Goal: Find specific page/section: Find specific page/section

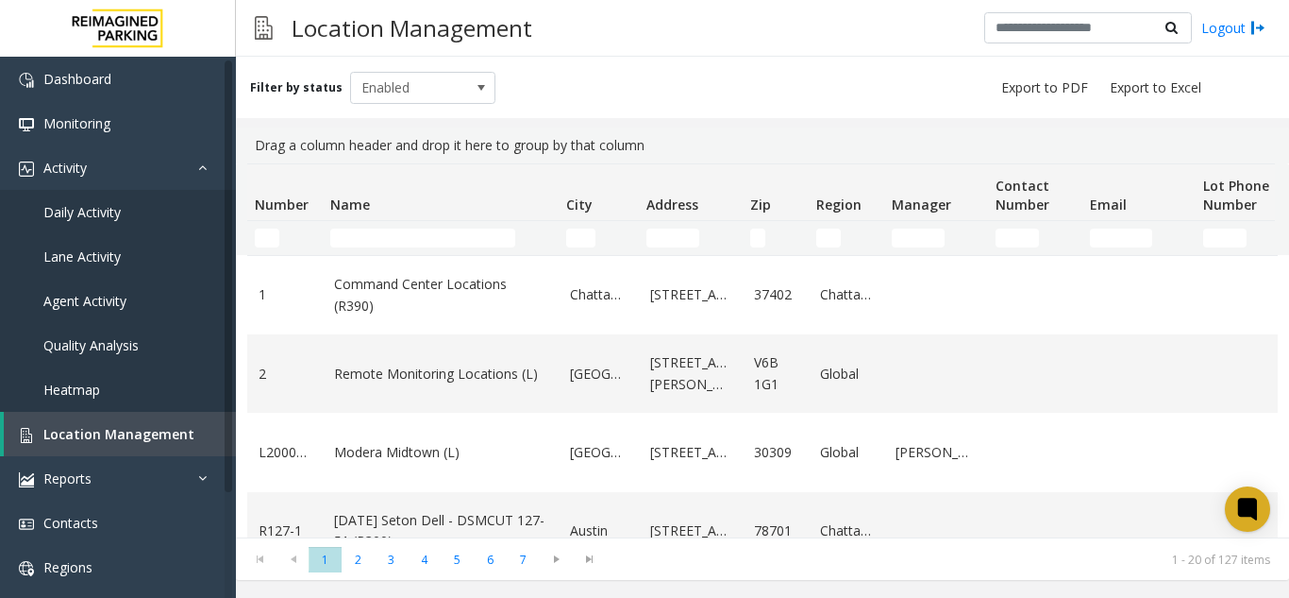
click at [489, 120] on div "Filter by status Enabled Drag a column header and drop it here to group by that…" at bounding box center [762, 318] width 1053 height 523
click at [450, 238] on input "Name Filter" at bounding box center [422, 237] width 185 height 19
type input "*******"
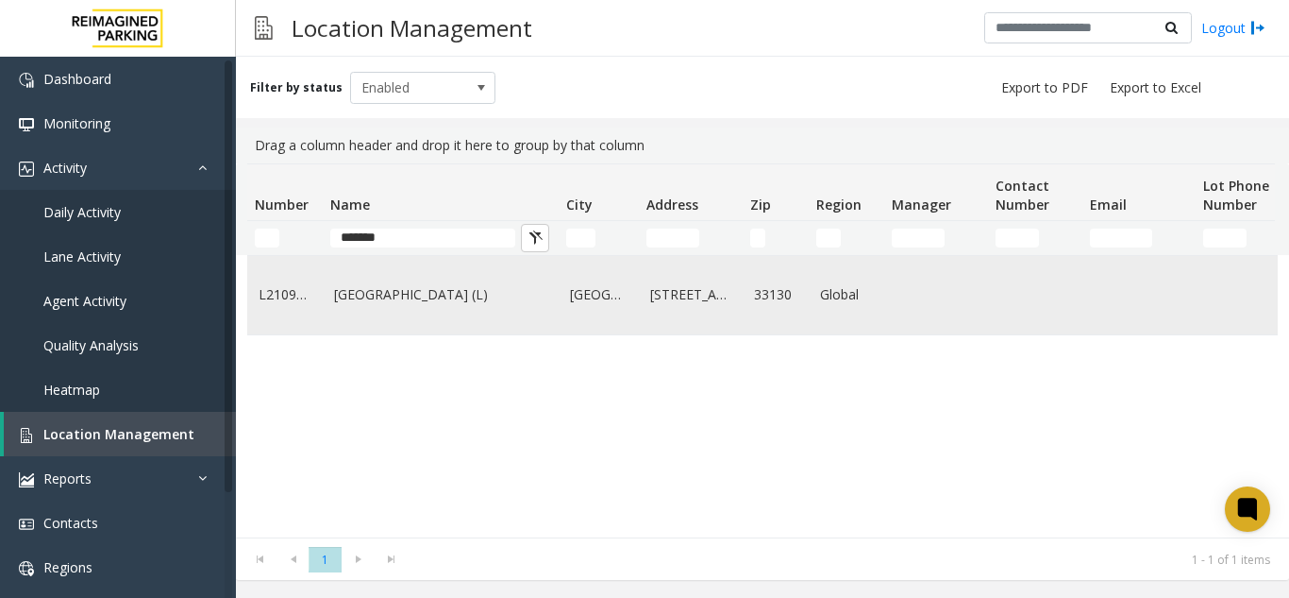
click at [441, 274] on td "[GEOGRAPHIC_DATA] (L)" at bounding box center [441, 295] width 236 height 78
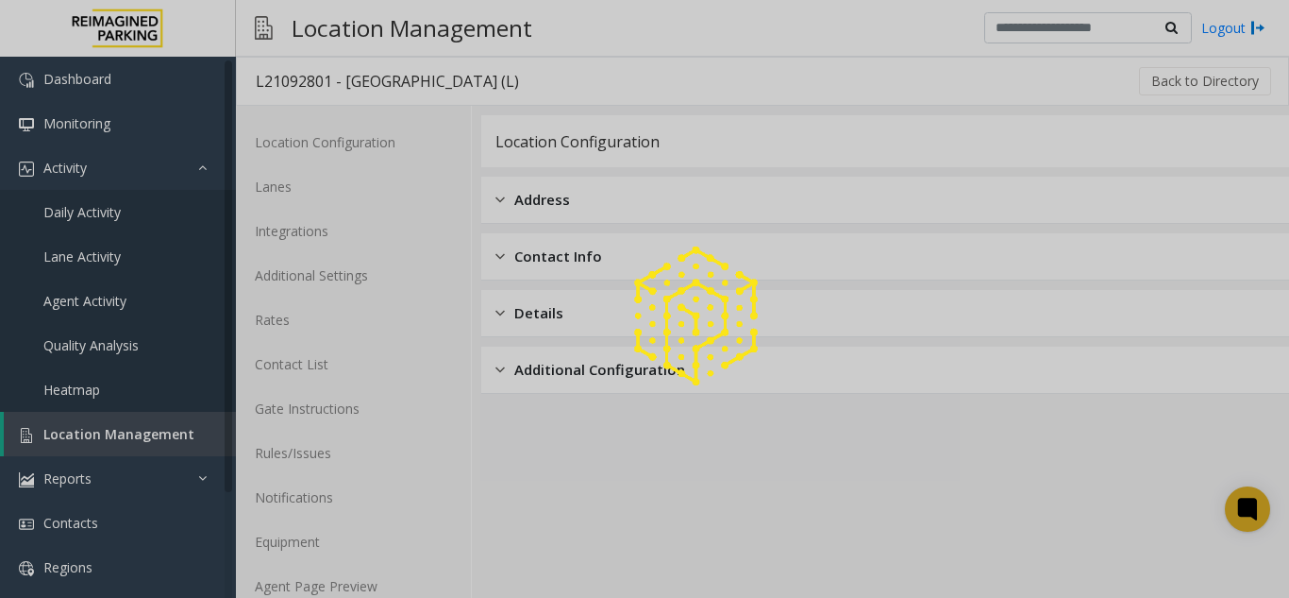
click at [390, 571] on div at bounding box center [644, 299] width 1289 height 598
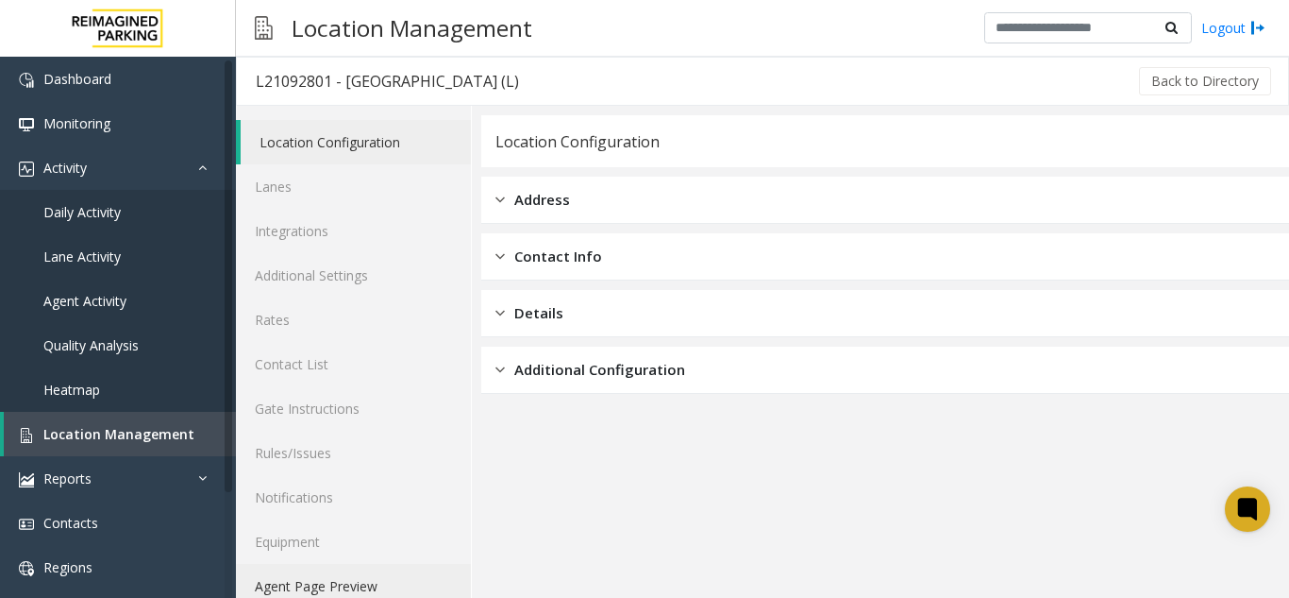
click at [384, 575] on link "Agent Page Preview" at bounding box center [353, 586] width 235 height 44
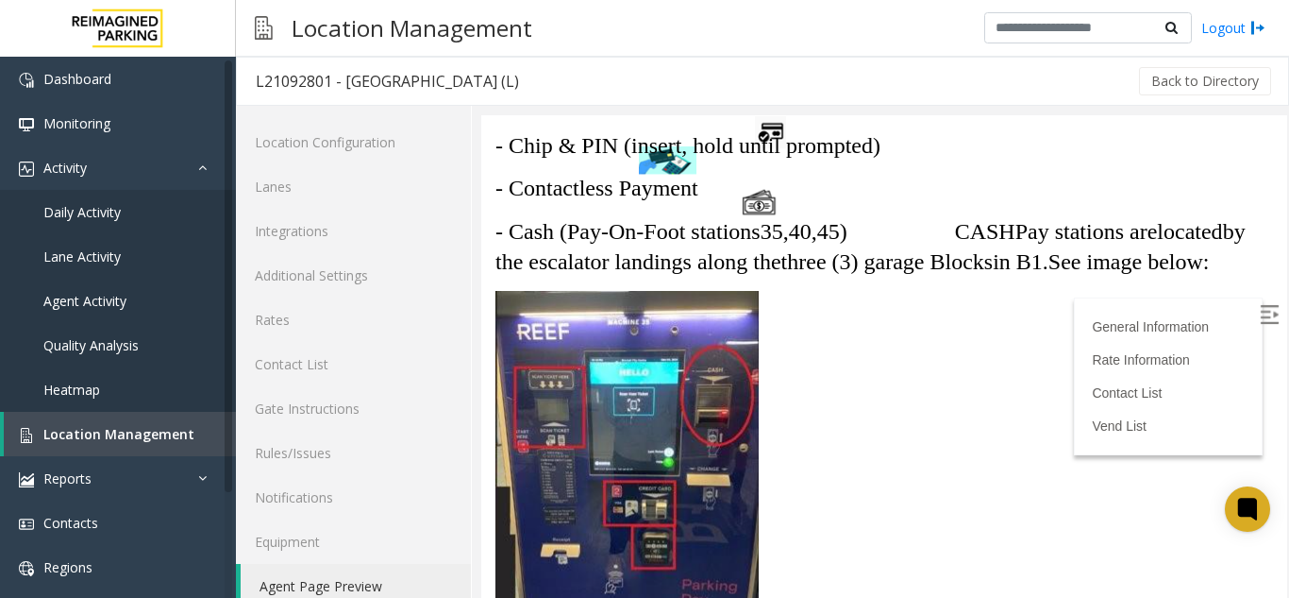
scroll to position [4376, 0]
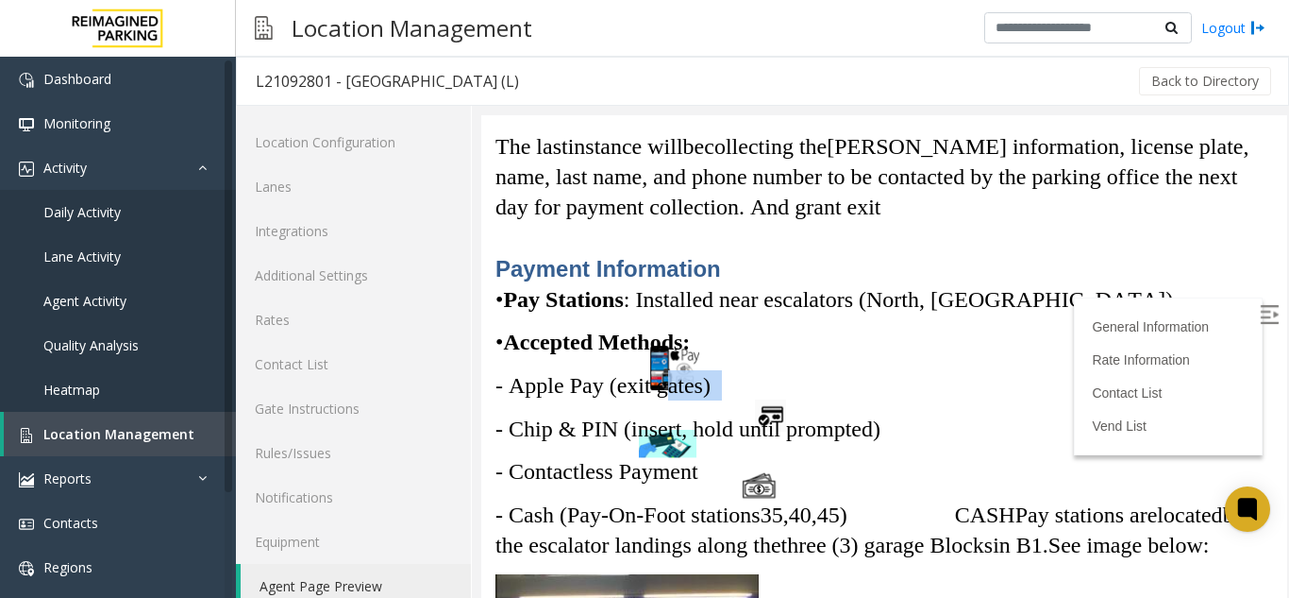
drag, startPoint x: 661, startPoint y: 377, endPoint x: 797, endPoint y: 358, distance: 137.2
click at [797, 358] on div "Instruct the [PERSON_NAME] to proceed to the exit. The License Plate Recognitio…" at bounding box center [885, 590] width 778 height 1763
click at [795, 360] on div "Instruct the [PERSON_NAME] to proceed to the exit. The License Plate Recognitio…" at bounding box center [885, 590] width 778 height 1763
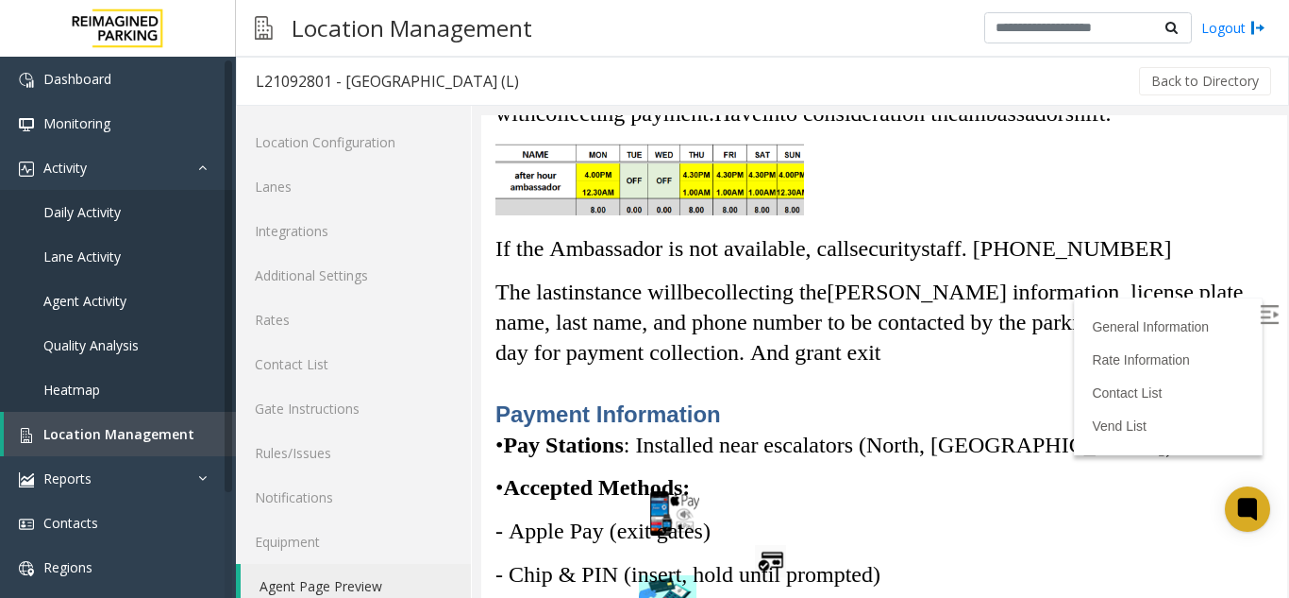
scroll to position [3999, 0]
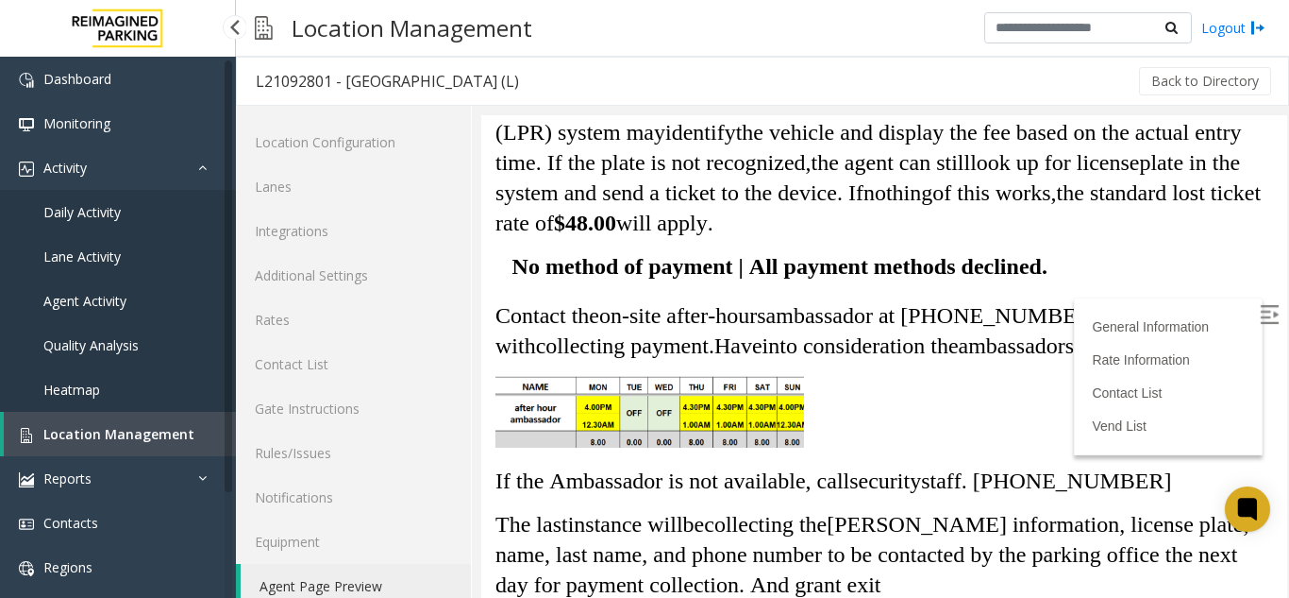
click at [155, 442] on span "Location Management" at bounding box center [118, 434] width 151 height 18
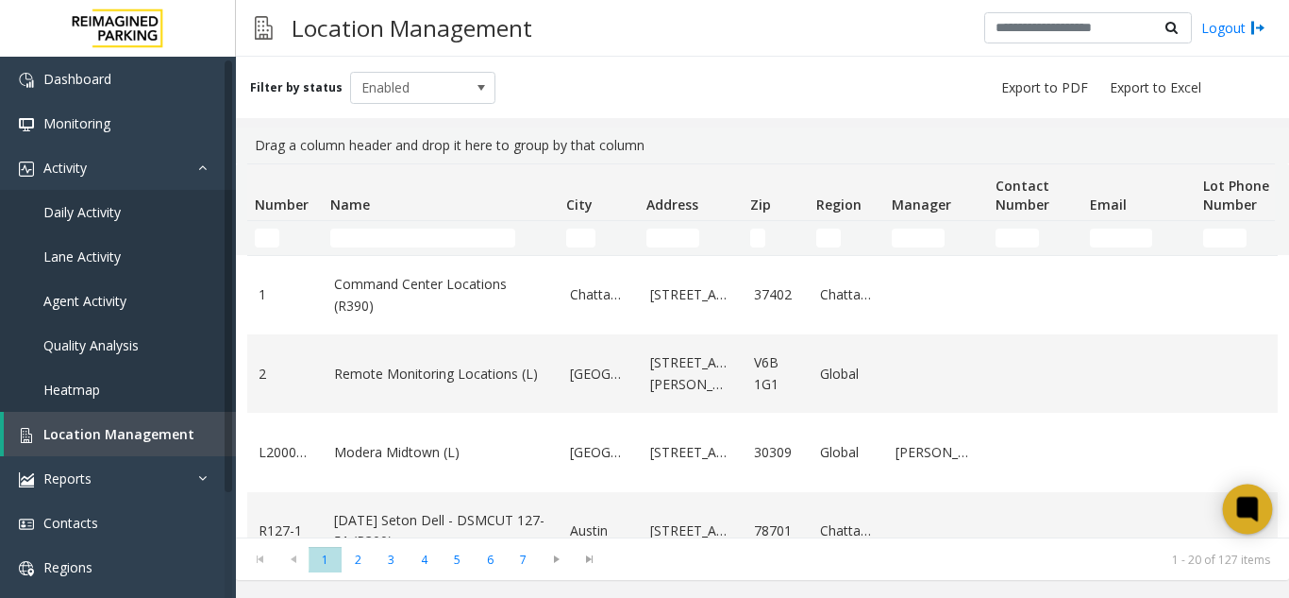
click at [1266, 508] on div at bounding box center [1248, 509] width 50 height 50
drag, startPoint x: 472, startPoint y: 250, endPoint x: 448, endPoint y: 237, distance: 27.0
click at [460, 243] on td "Name Filter" at bounding box center [441, 238] width 236 height 34
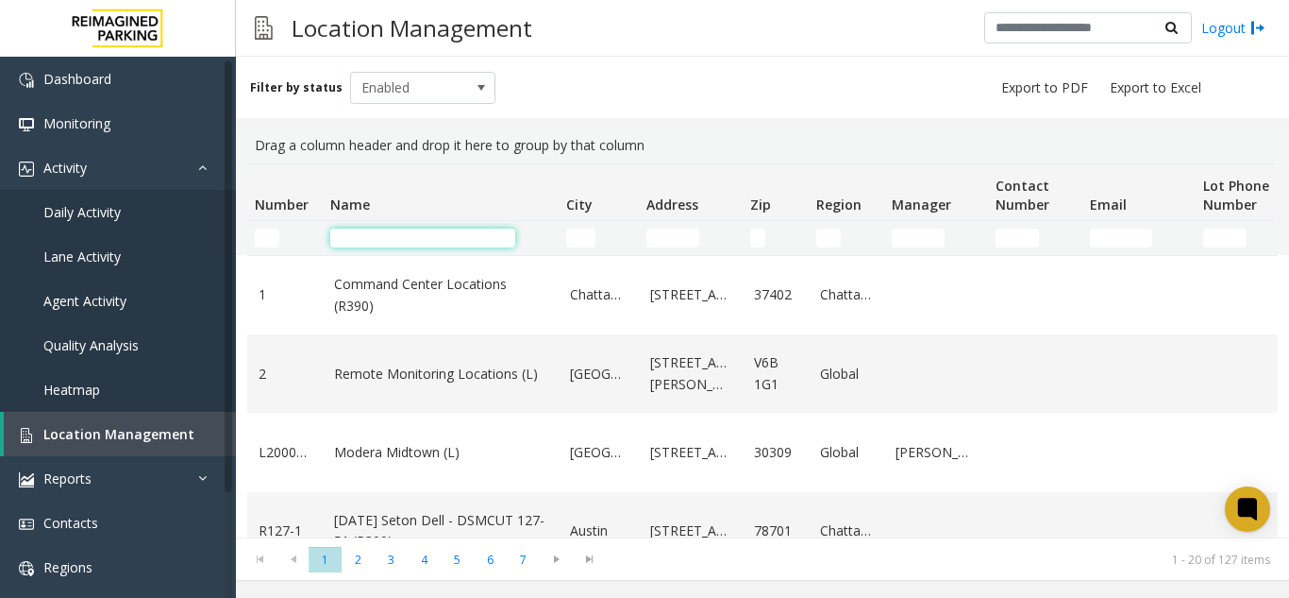
click at [448, 237] on input "Name Filter" at bounding box center [422, 237] width 185 height 19
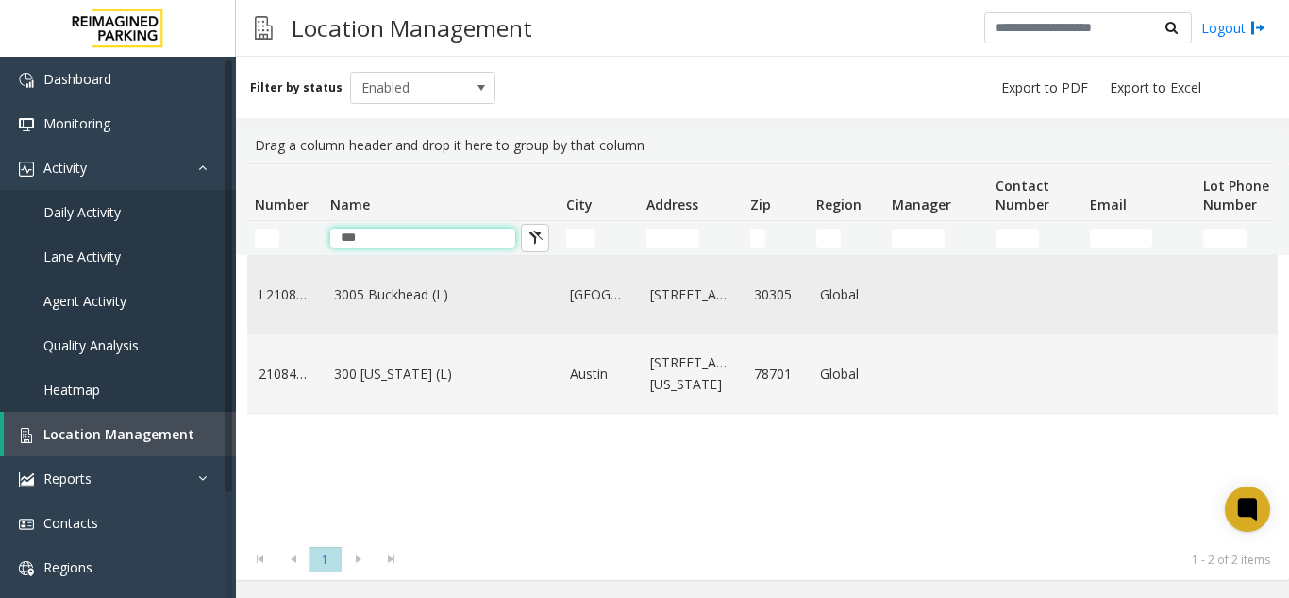
type input "***"
click at [355, 305] on link "3005 Buckhead (L)" at bounding box center [440, 294] width 213 height 21
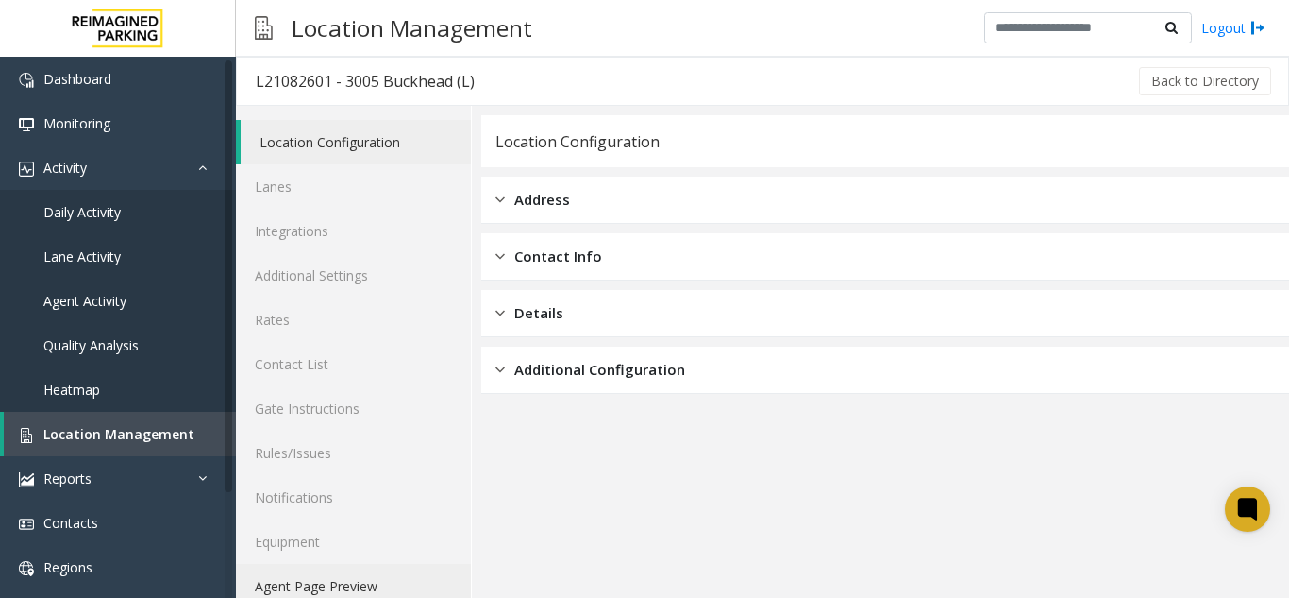
click at [331, 582] on link "Agent Page Preview" at bounding box center [353, 586] width 235 height 44
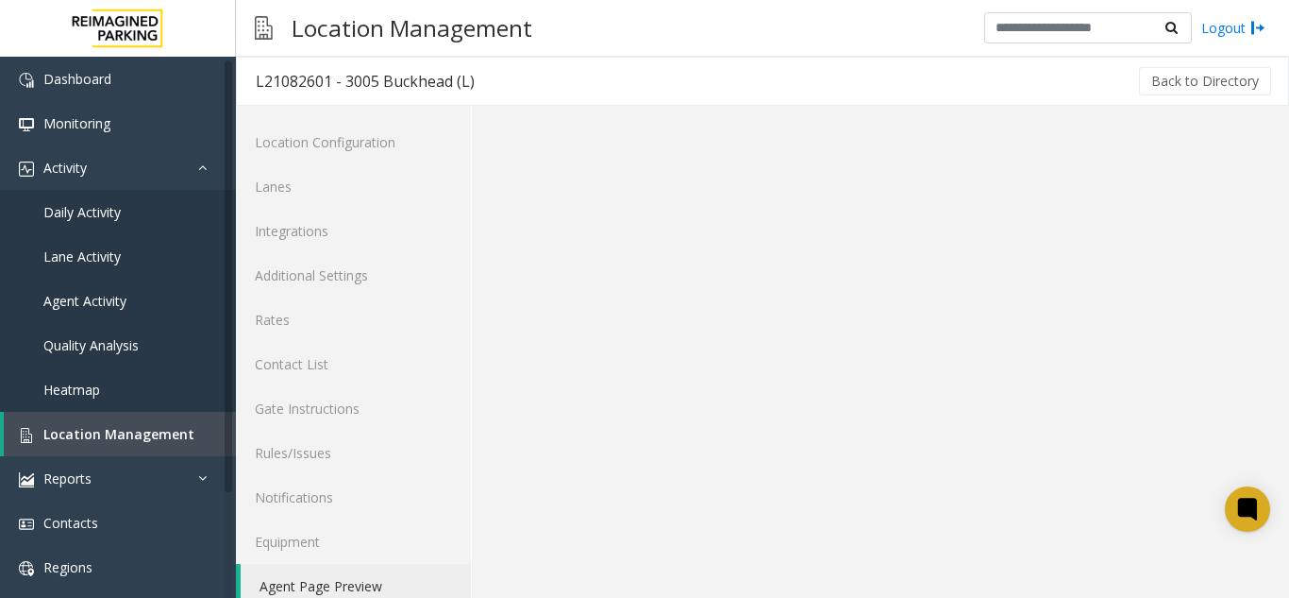
click at [331, 582] on link "Agent Page Preview" at bounding box center [356, 586] width 230 height 44
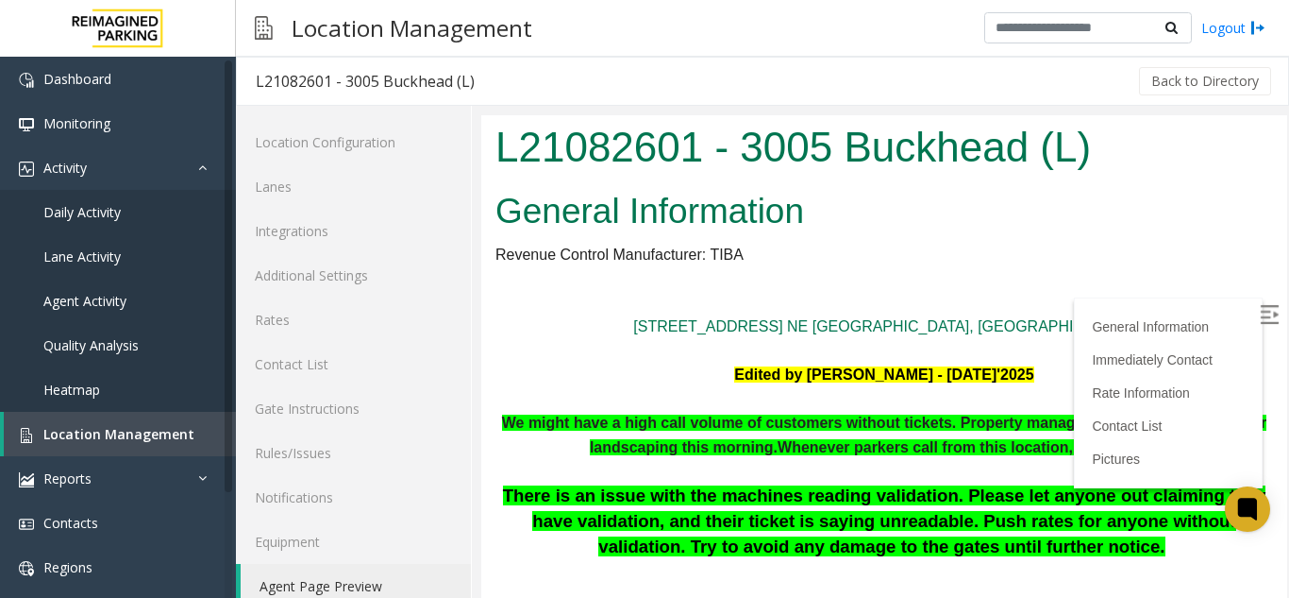
click at [1257, 307] on label at bounding box center [1271, 317] width 28 height 28
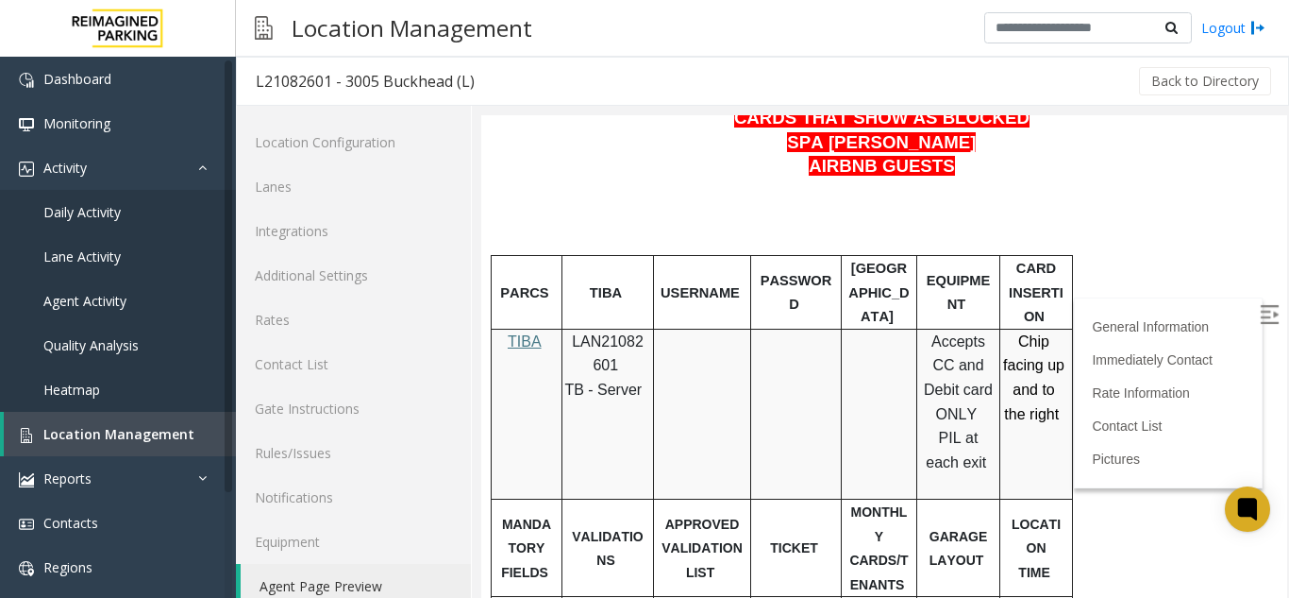
scroll to position [944, 0]
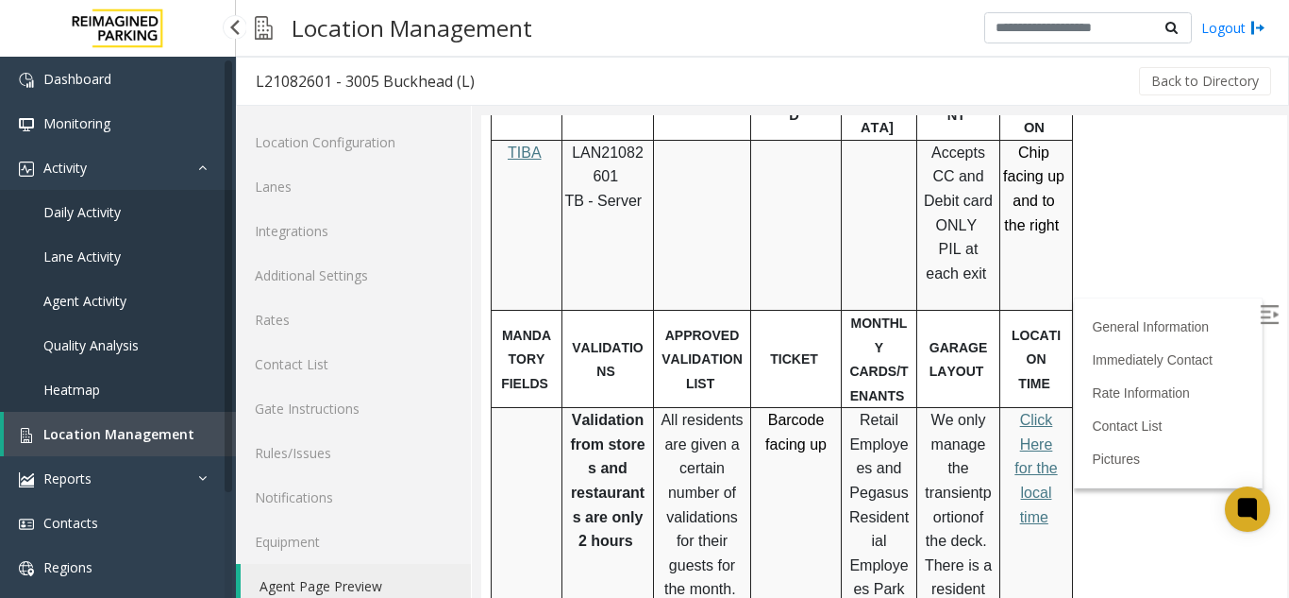
click at [92, 429] on span "Location Management" at bounding box center [118, 434] width 151 height 18
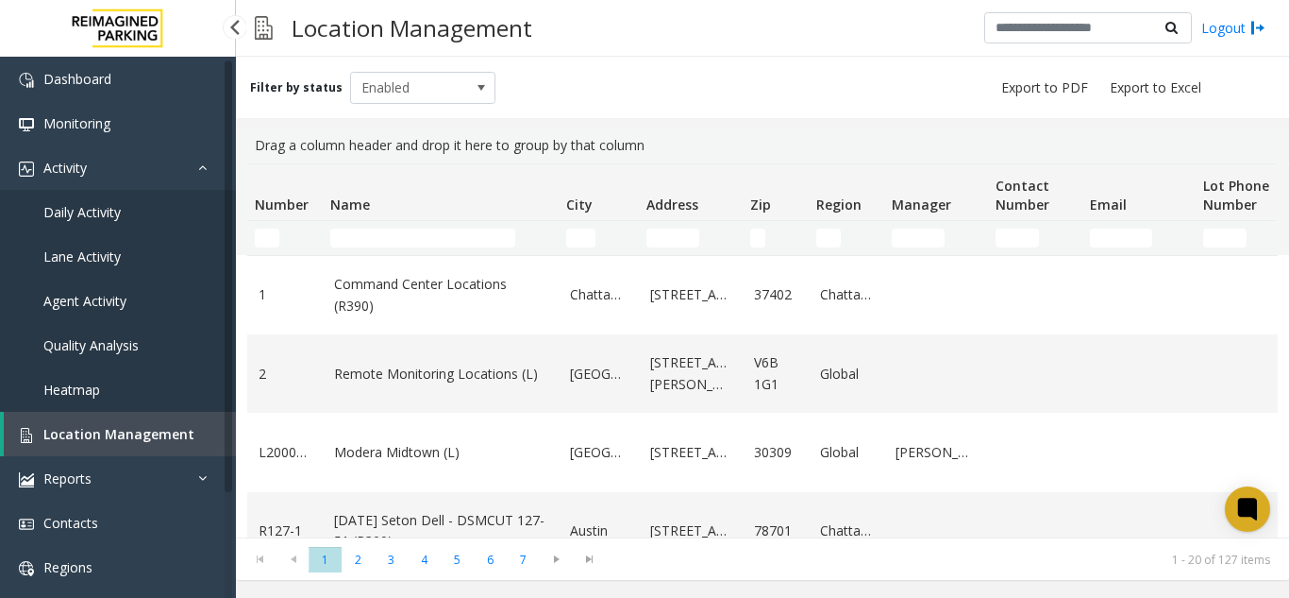
click at [124, 227] on link "Daily Activity" at bounding box center [118, 212] width 236 height 44
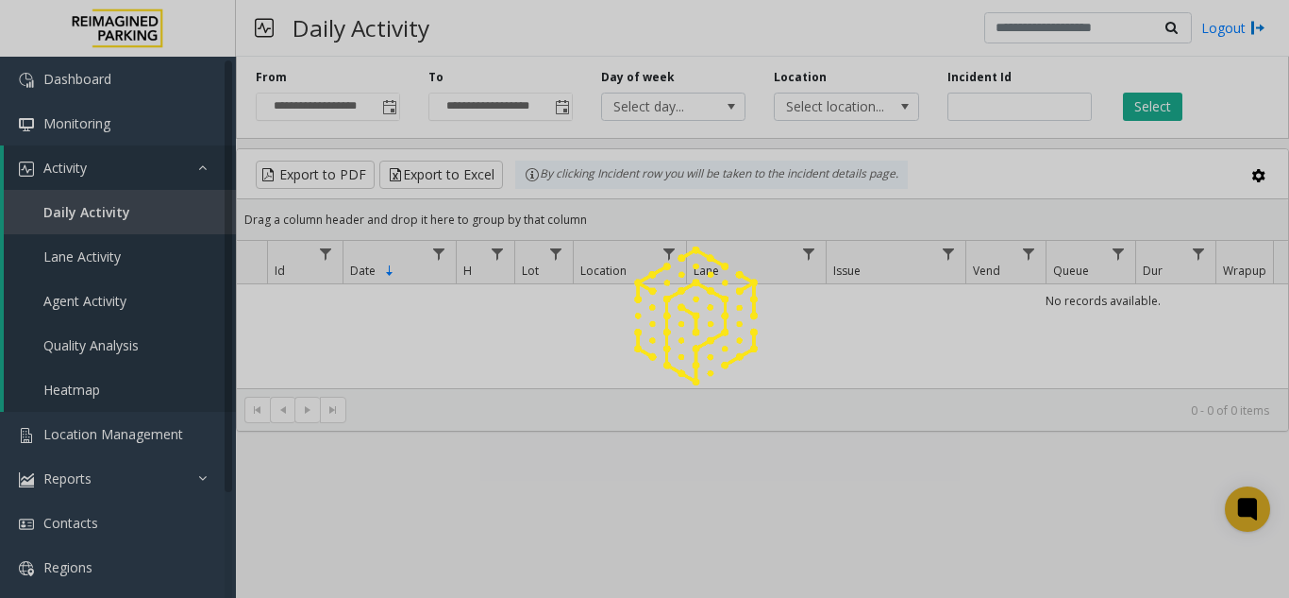
click at [393, 122] on div "**********" at bounding box center [762, 94] width 1053 height 90
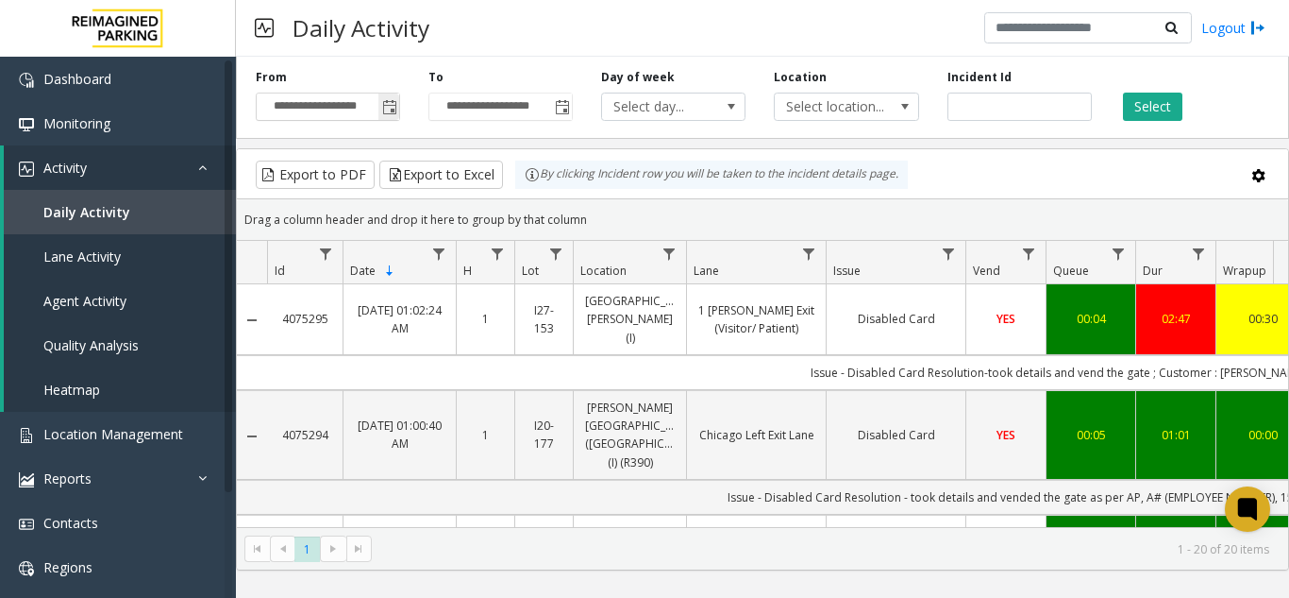
click at [397, 115] on span "Toggle popup" at bounding box center [389, 107] width 15 height 15
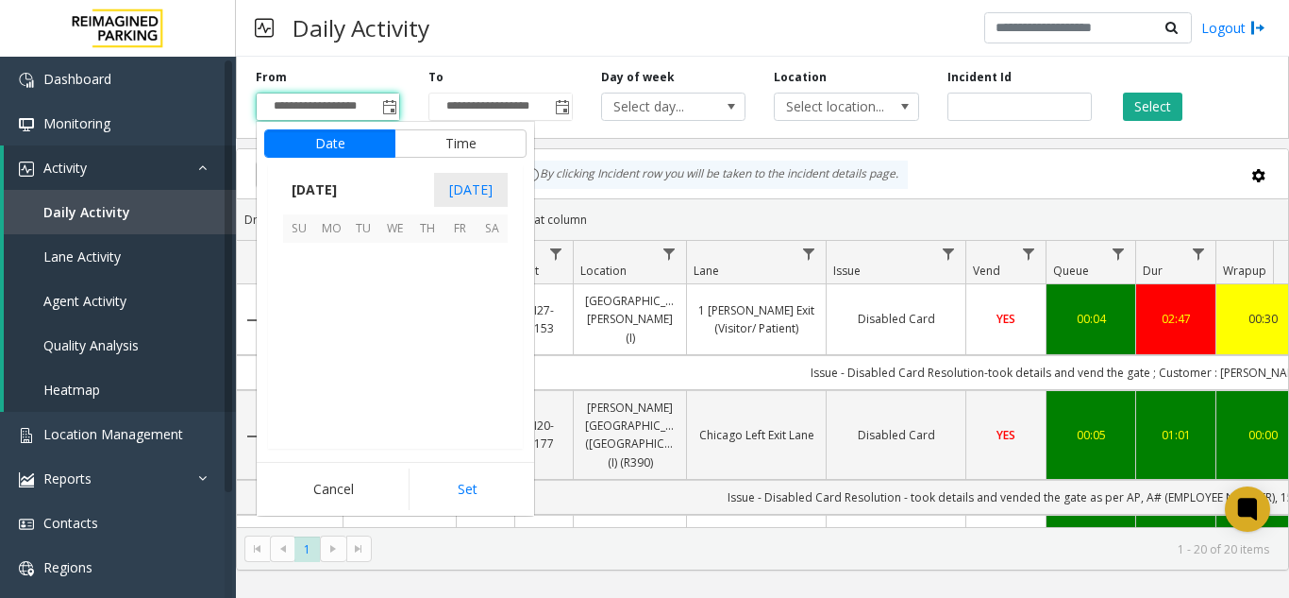
scroll to position [338786, 0]
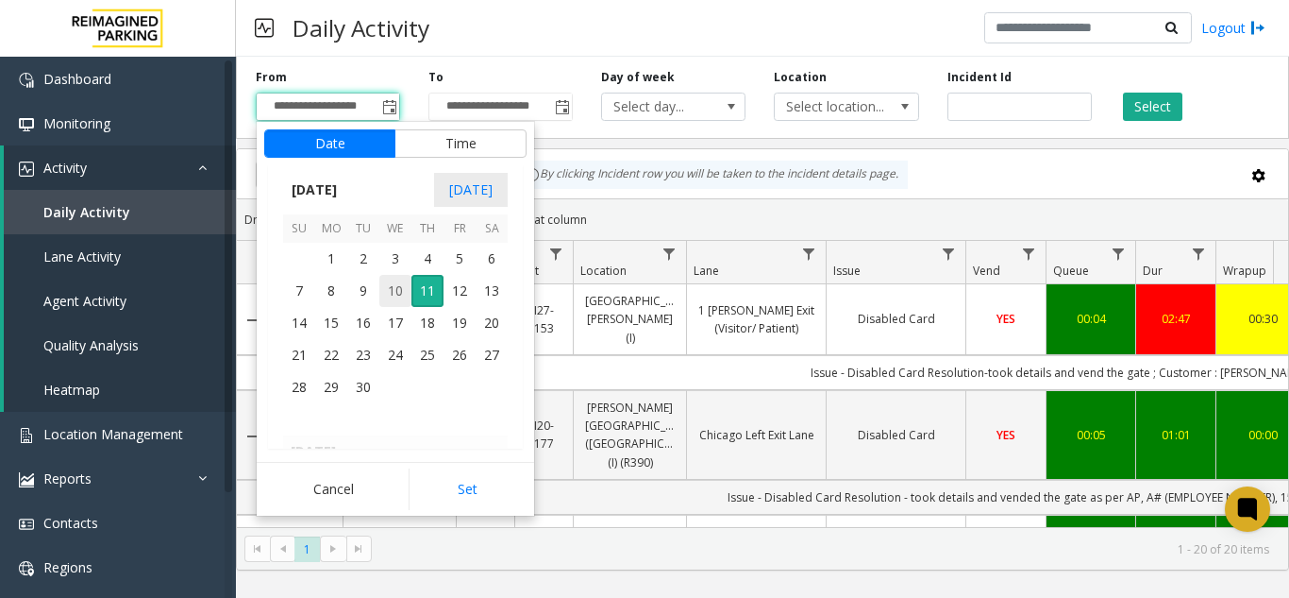
click at [396, 294] on span "10" at bounding box center [395, 291] width 32 height 32
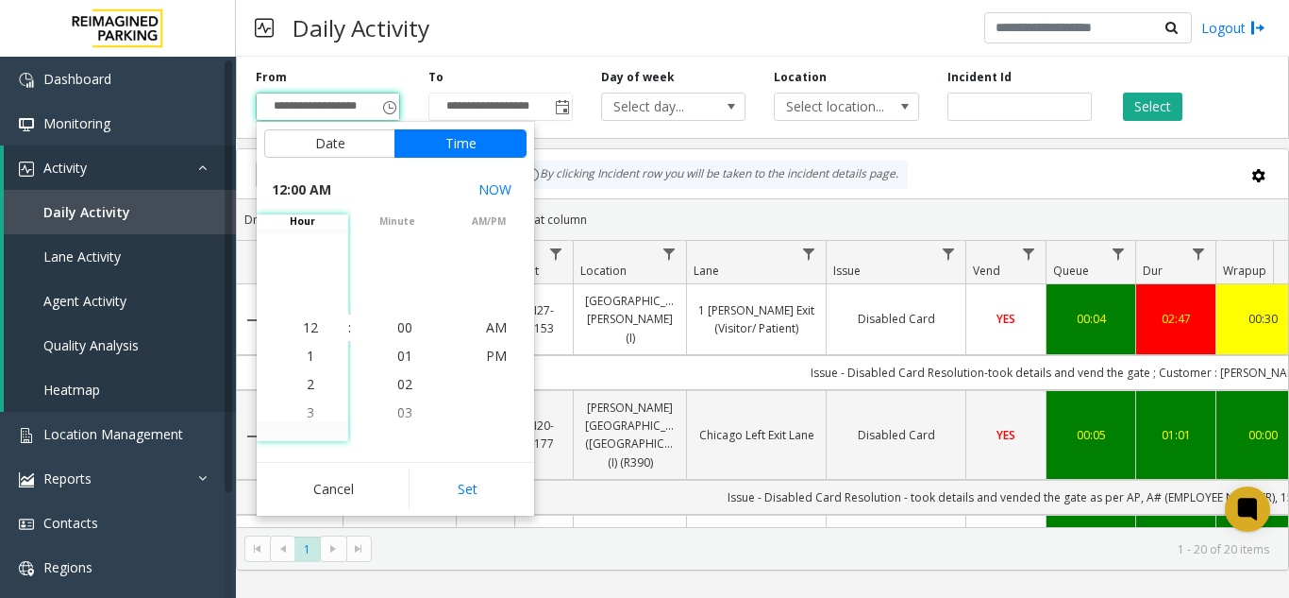
click at [466, 495] on button "Set" at bounding box center [468, 489] width 119 height 42
type input "**********"
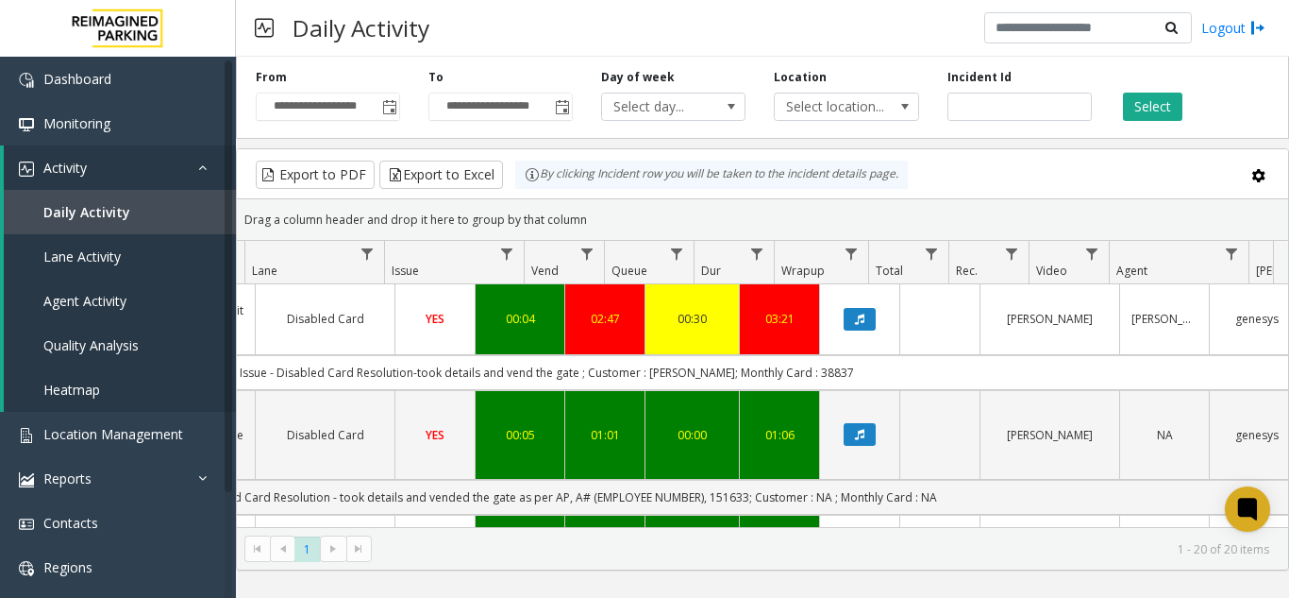
scroll to position [0, 571]
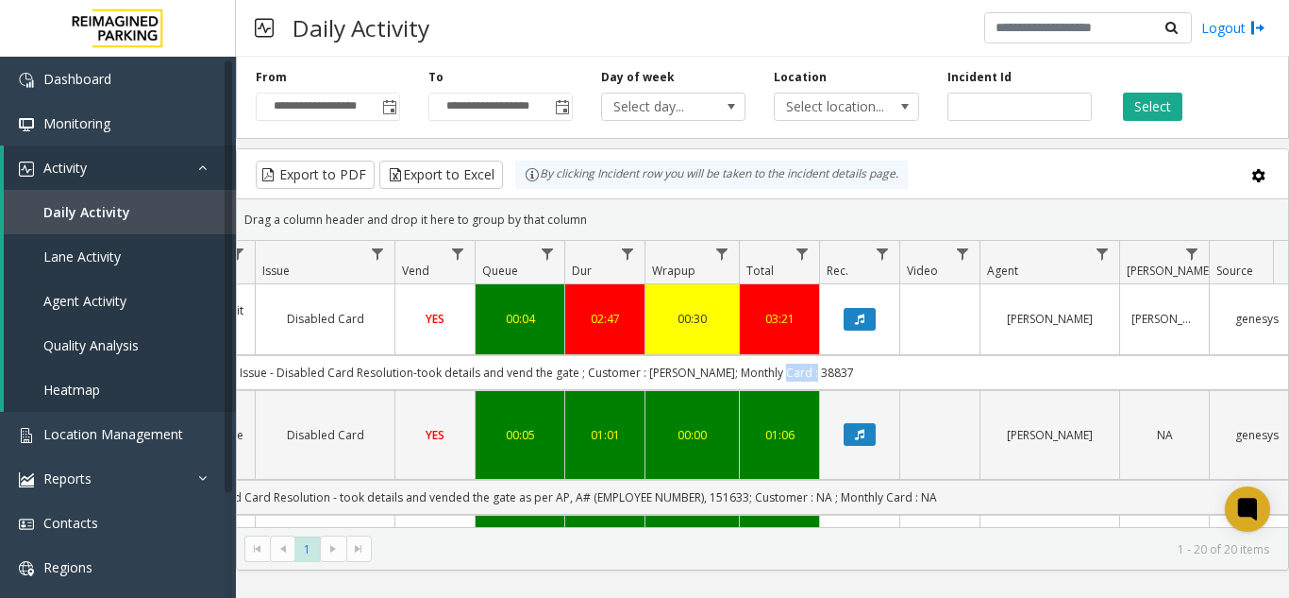
drag, startPoint x: 791, startPoint y: 352, endPoint x: 839, endPoint y: 357, distance: 48.4
click at [839, 357] on td "Issue - Disabled Card Resolution-took details and vend the gate ; Customer : [P…" at bounding box center [547, 372] width 1702 height 35
copy td "38837"
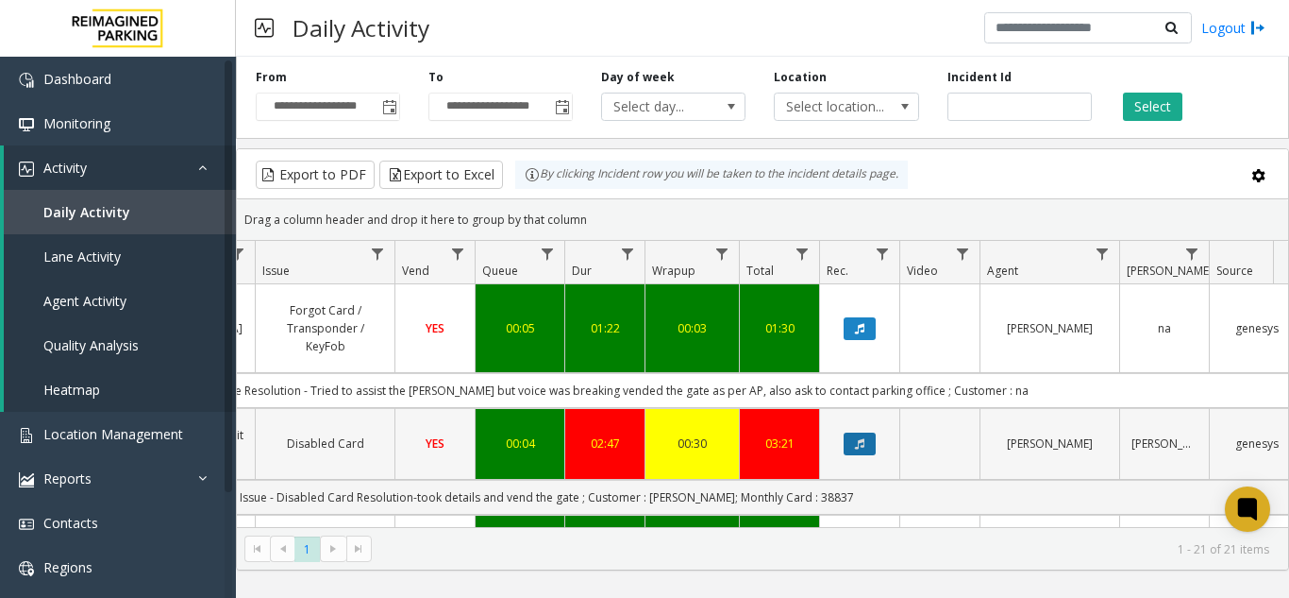
click at [861, 438] on icon "Data table" at bounding box center [859, 443] width 9 height 11
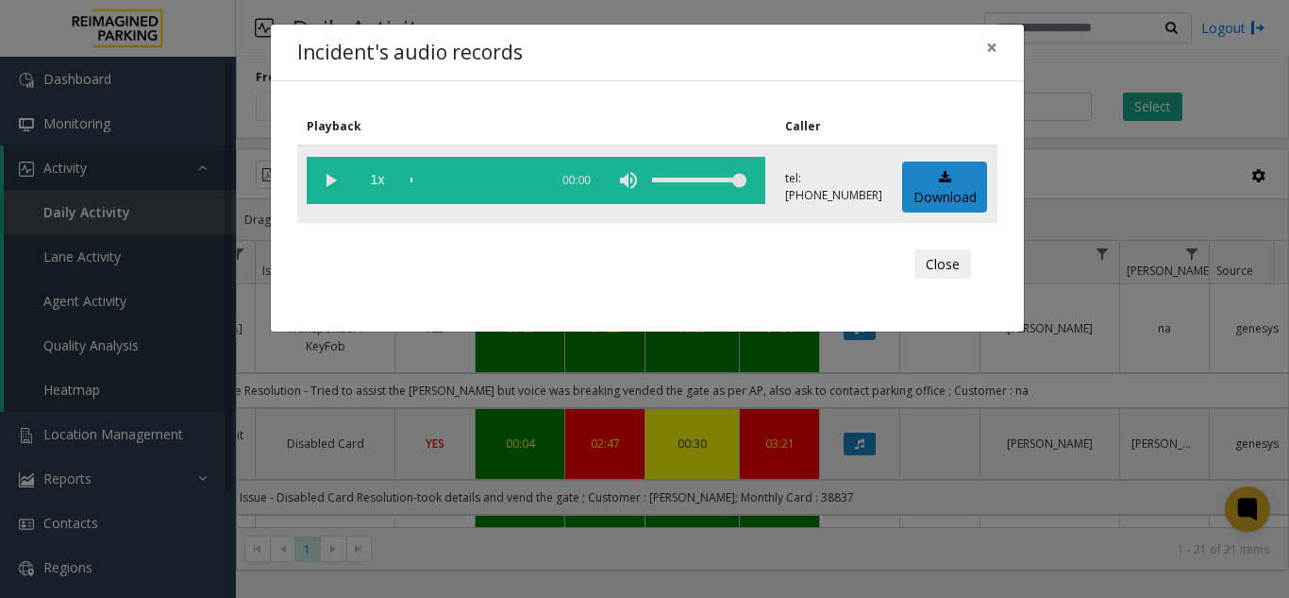
click at [319, 176] on vg-play-pause at bounding box center [330, 180] width 47 height 47
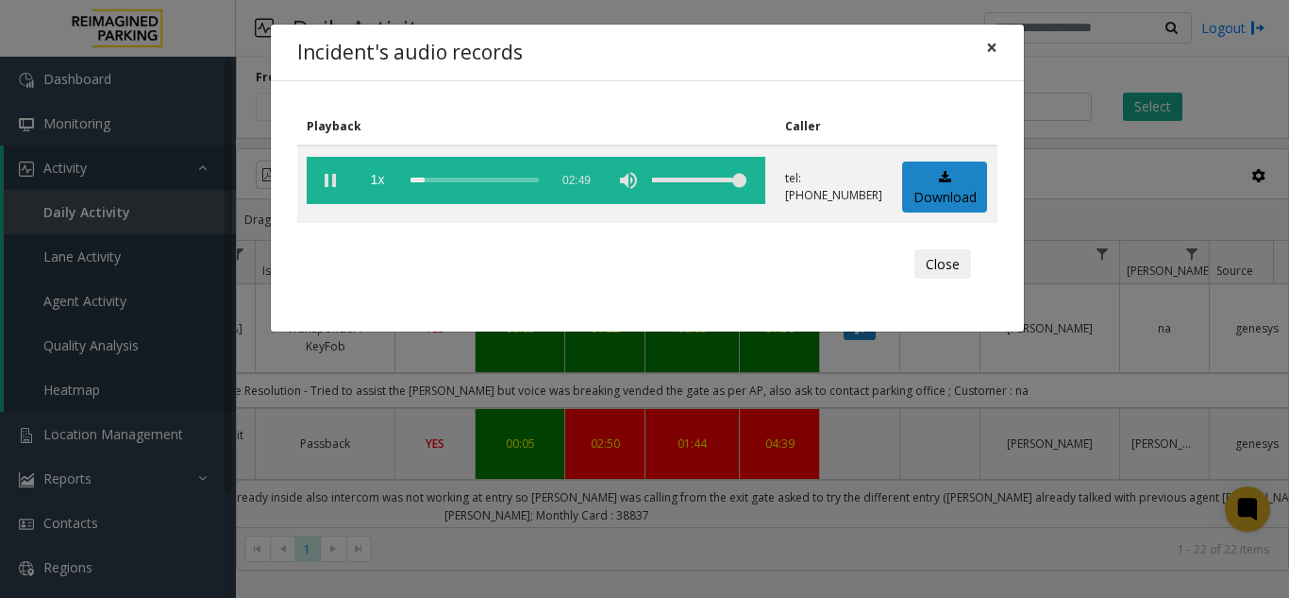
click at [989, 51] on span "×" at bounding box center [991, 47] width 11 height 26
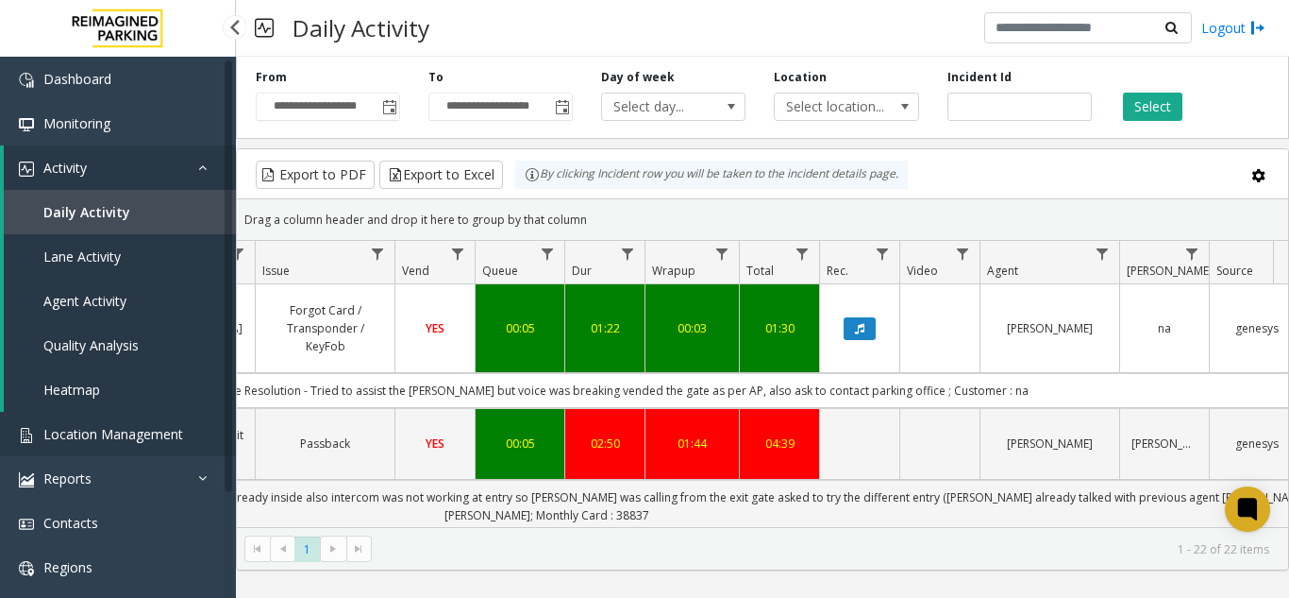
click at [197, 429] on link "Location Management" at bounding box center [118, 434] width 236 height 44
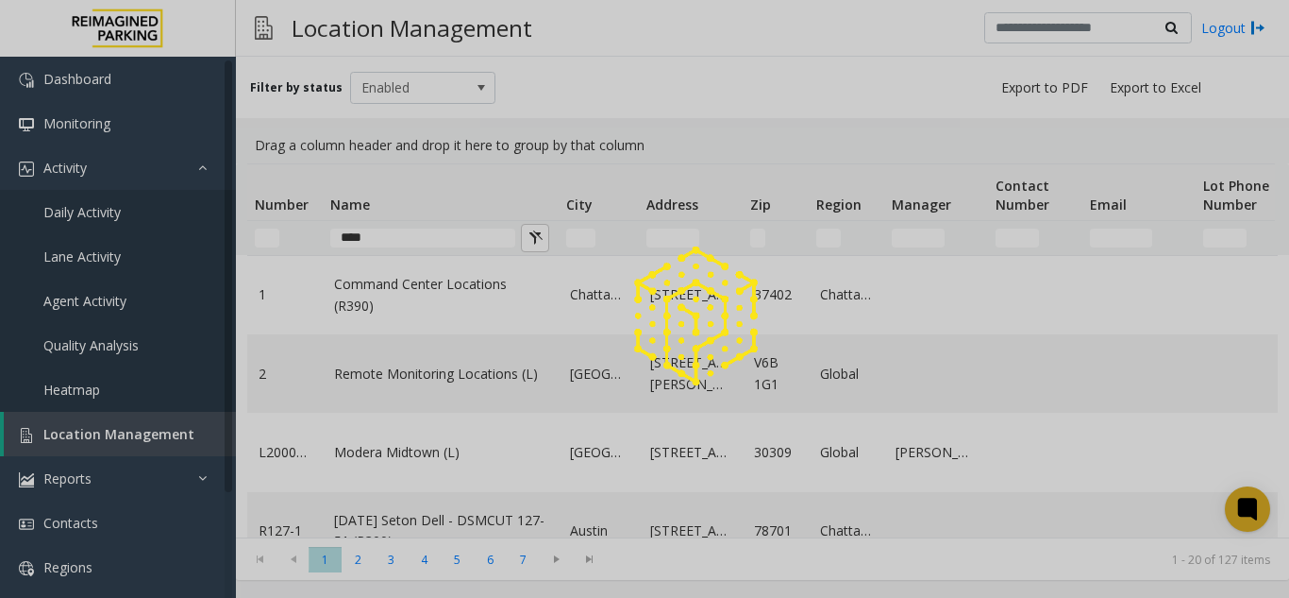
type input "****"
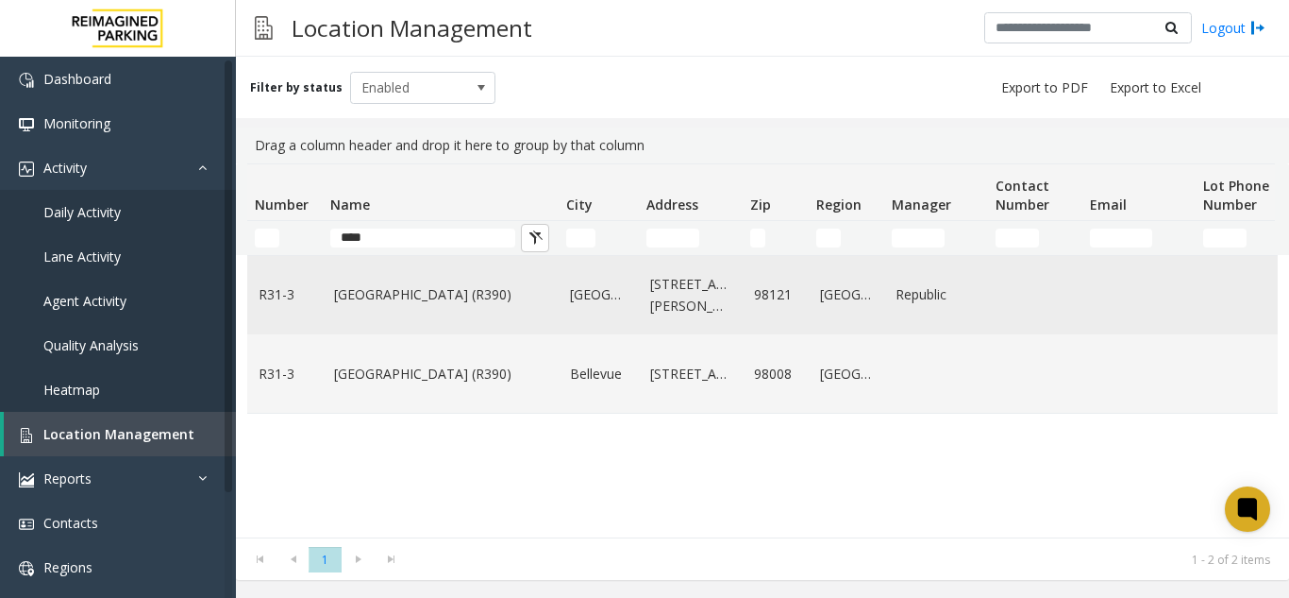
click at [491, 280] on td "Bell Street Garage (R390)" at bounding box center [441, 295] width 236 height 78
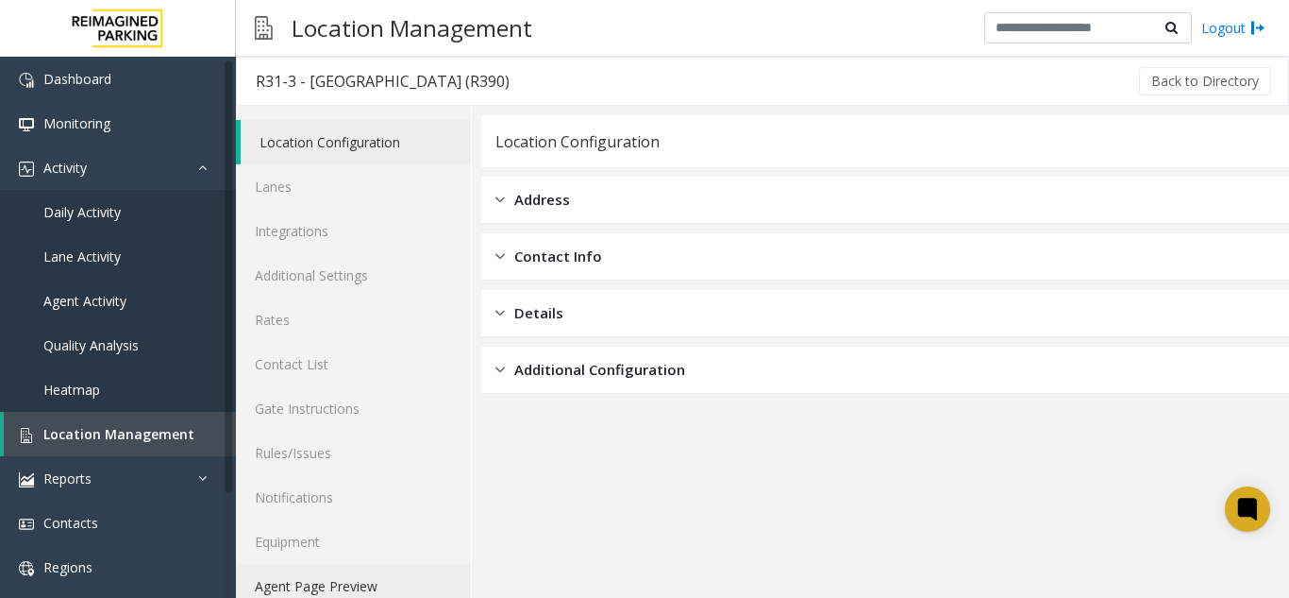
click at [411, 585] on link "Agent Page Preview" at bounding box center [353, 586] width 235 height 44
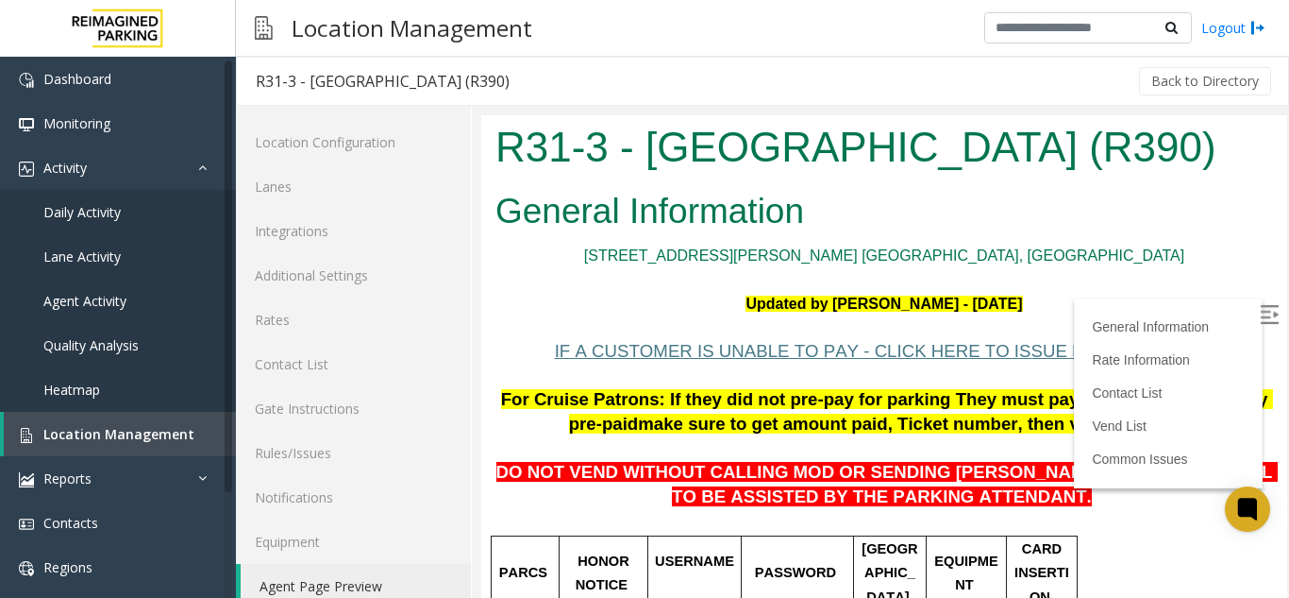
drag, startPoint x: 1238, startPoint y: 315, endPoint x: 1235, endPoint y: 327, distance: 11.9
click at [1260, 315] on img at bounding box center [1269, 314] width 19 height 19
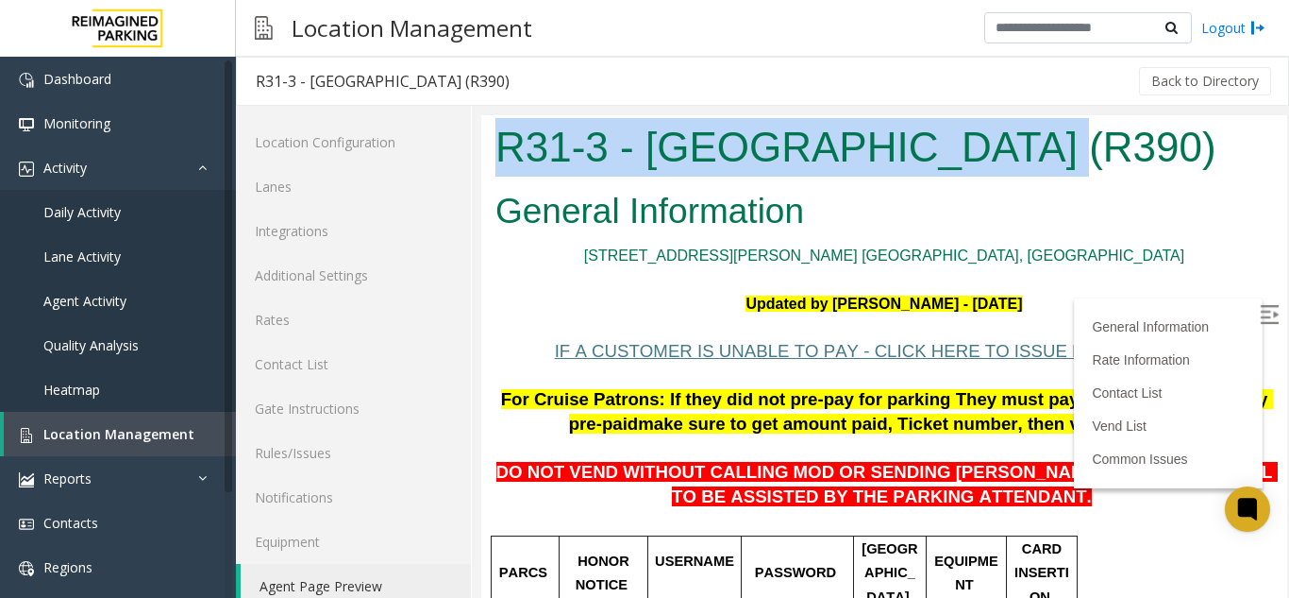
drag, startPoint x: 986, startPoint y: 149, endPoint x: 639, endPoint y: 114, distance: 349.1
click at [639, 115] on html "R31-3 - Bell Street Garage (R390) General Information 2323 Elliott Ave. Seattle…" at bounding box center [884, 368] width 806 height 507
copy h1 "R31-3 - Bell Street Garage"
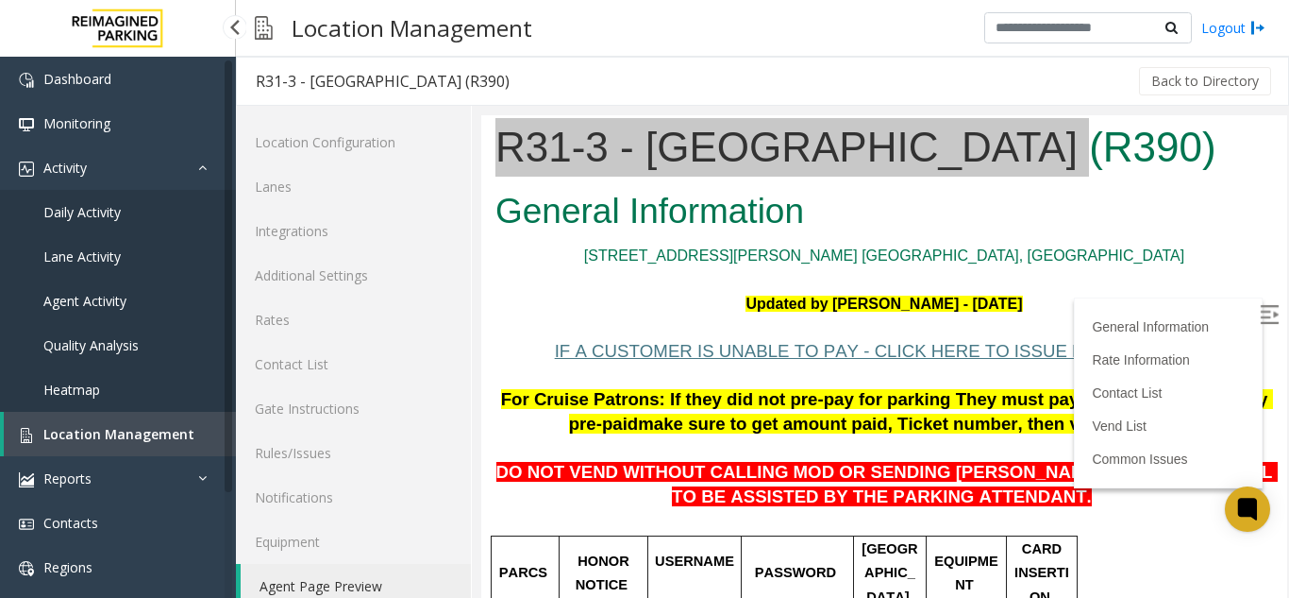
click at [150, 425] on span "Location Management" at bounding box center [118, 434] width 151 height 18
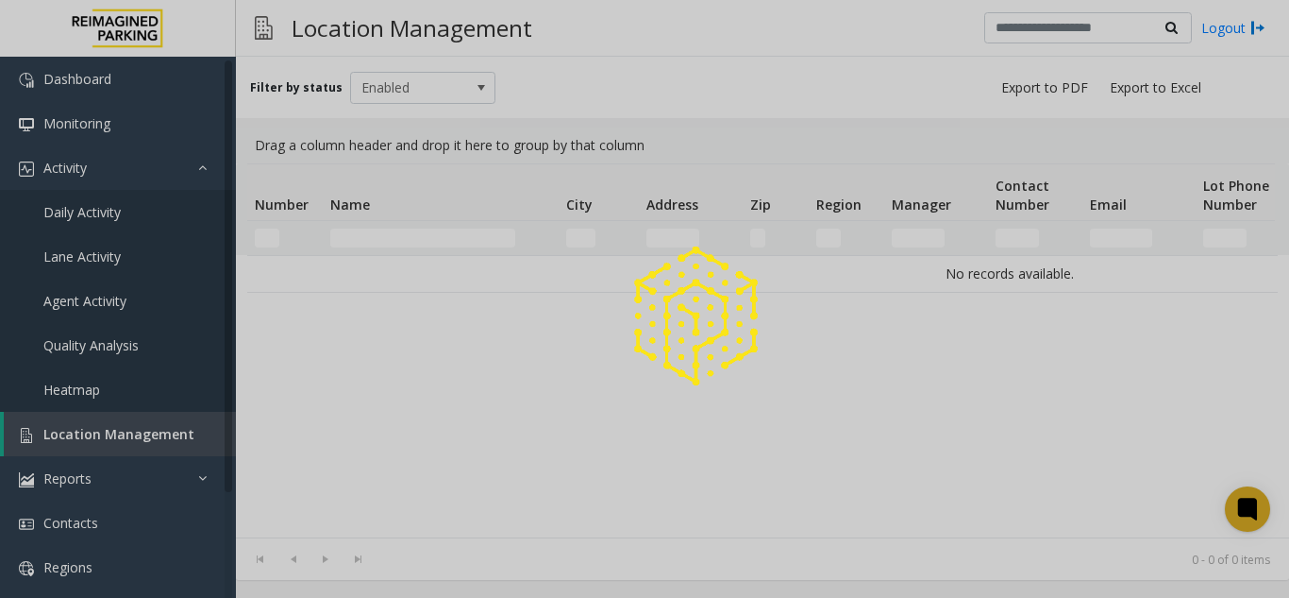
click at [150, 423] on div at bounding box center [644, 299] width 1289 height 598
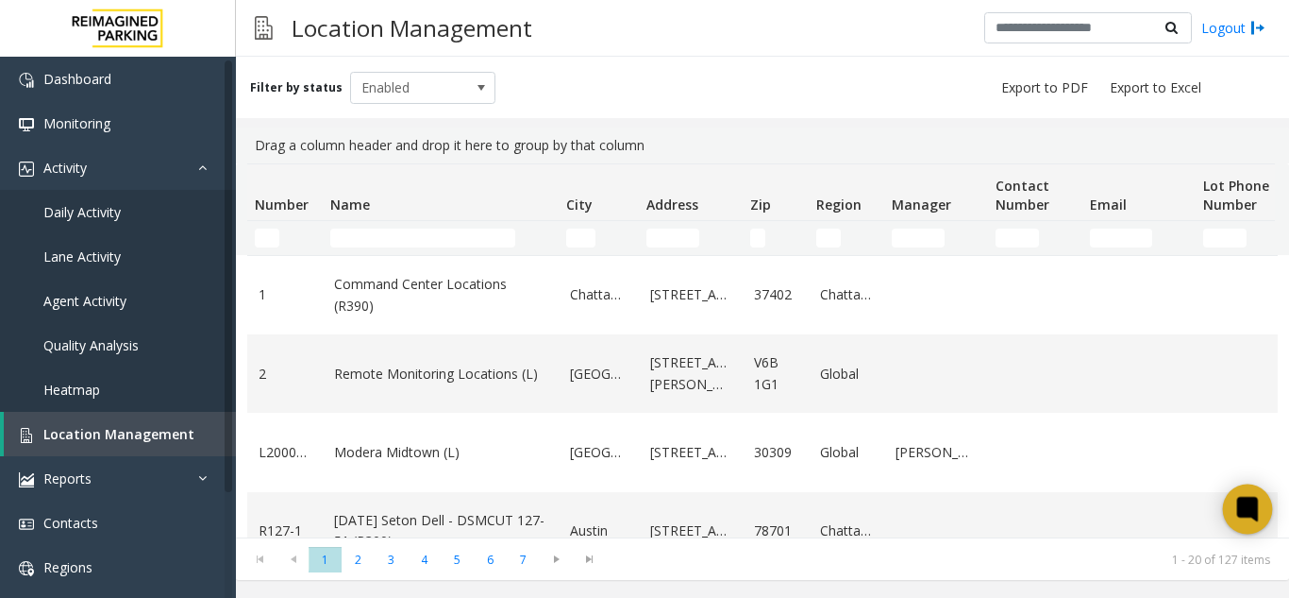
click at [1233, 512] on icon at bounding box center [1248, 509] width 31 height 31
